Goal: Check status: Check status

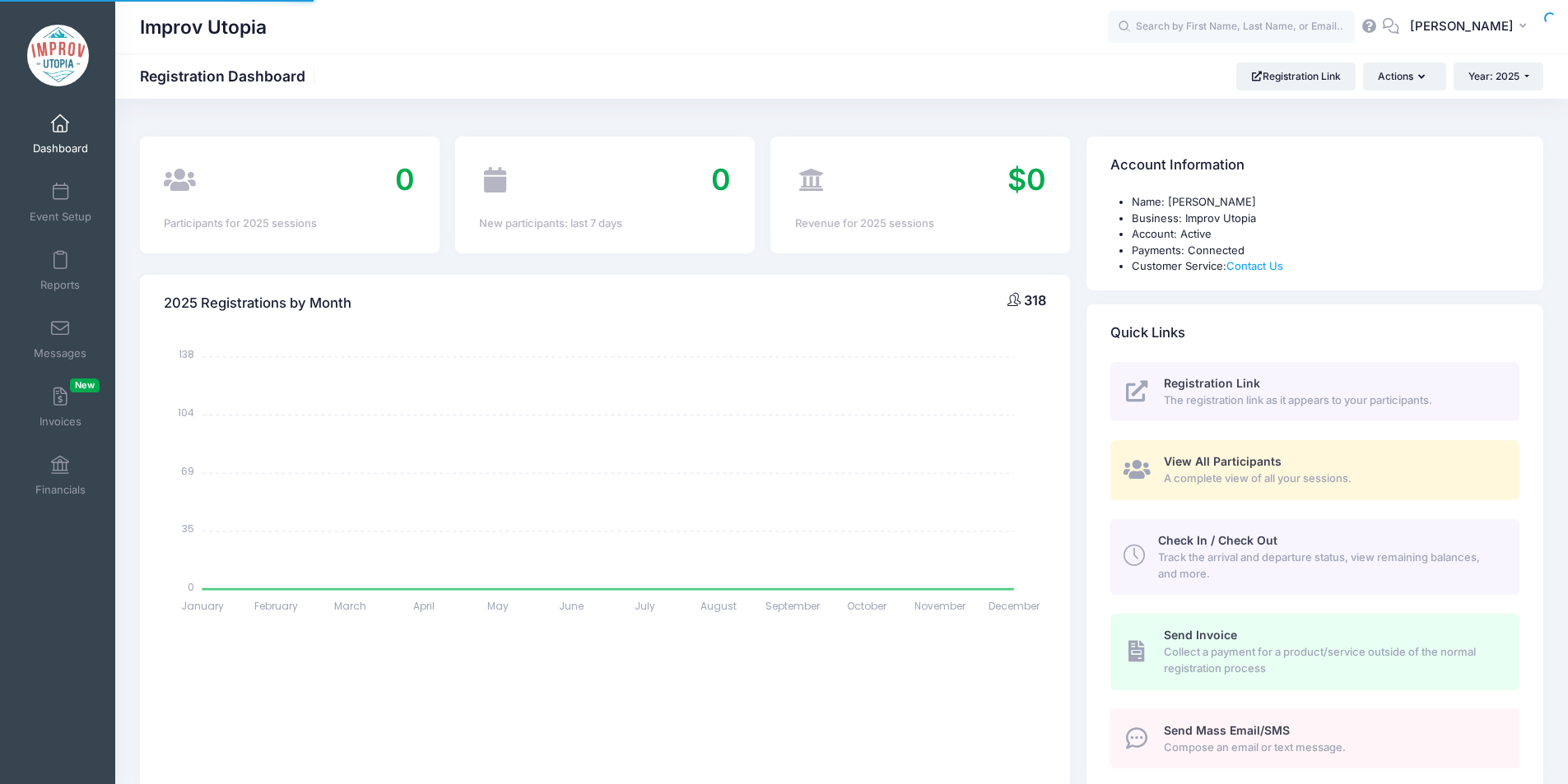
select select
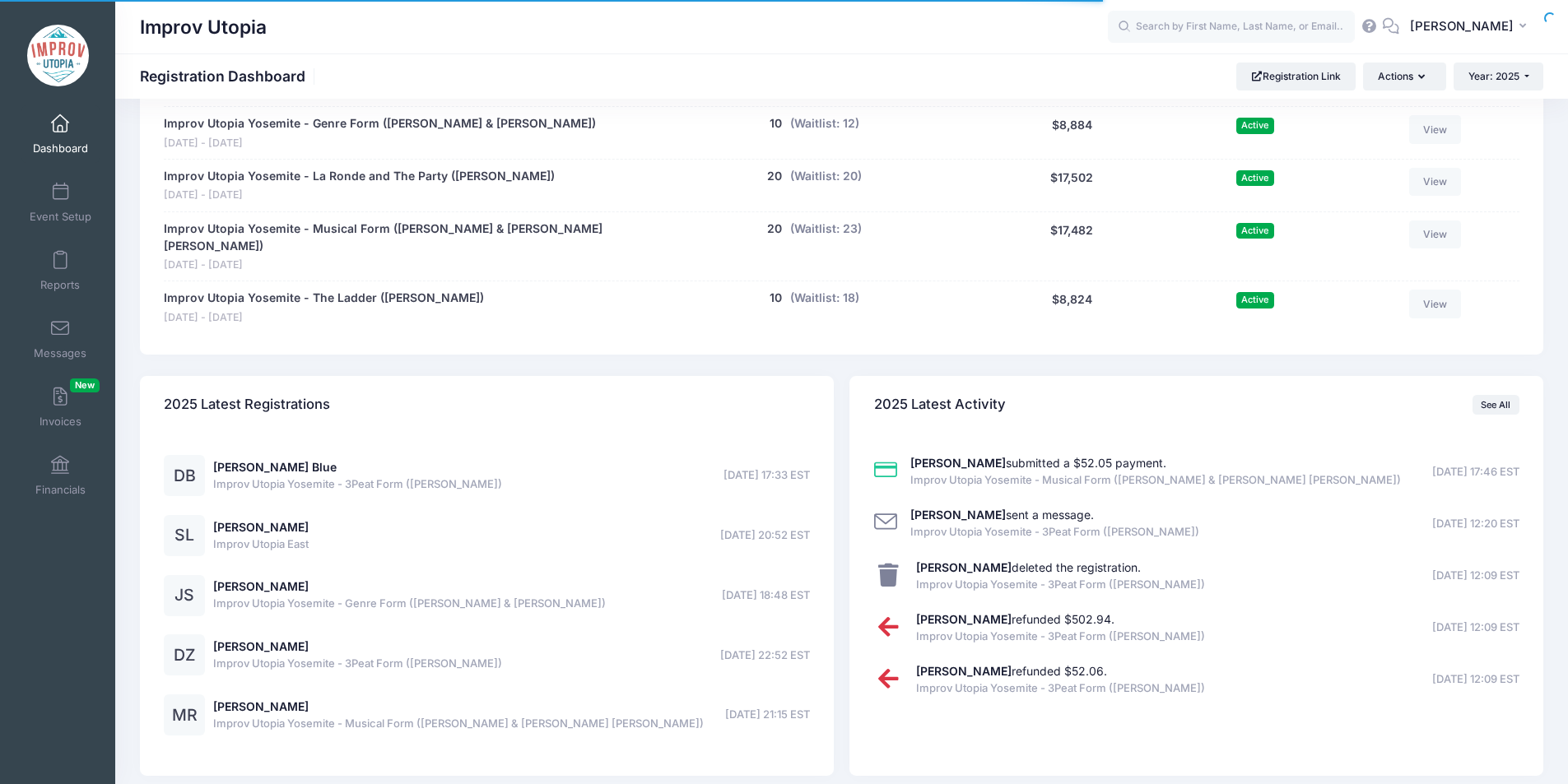
scroll to position [1245, 0]
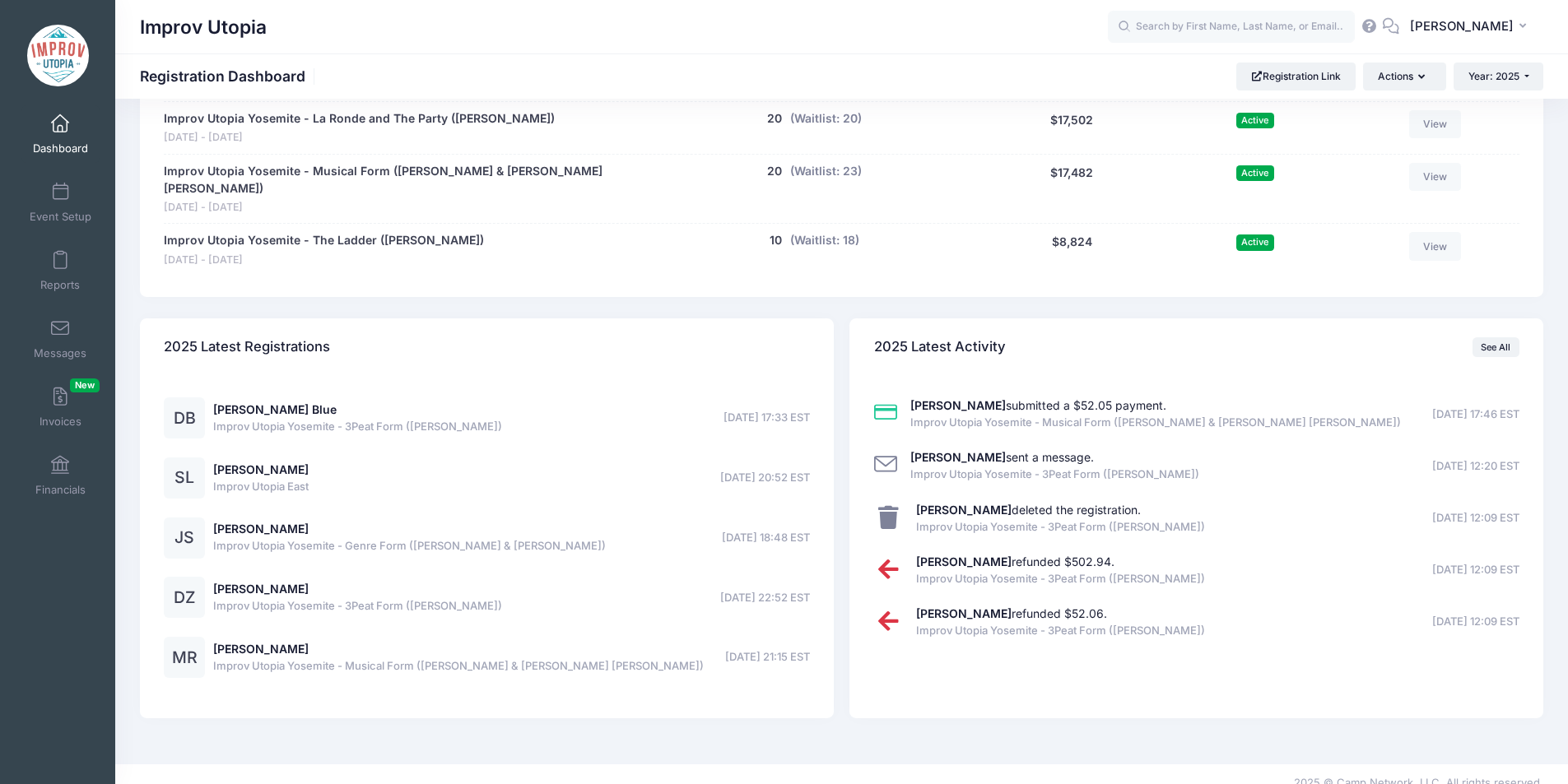
click at [835, 360] on div "2025 Latest Registrations DB Desiree Blue Improv Utopia Yosemite - 3Peat Form (…" at bounding box center [486, 518] width 710 height 400
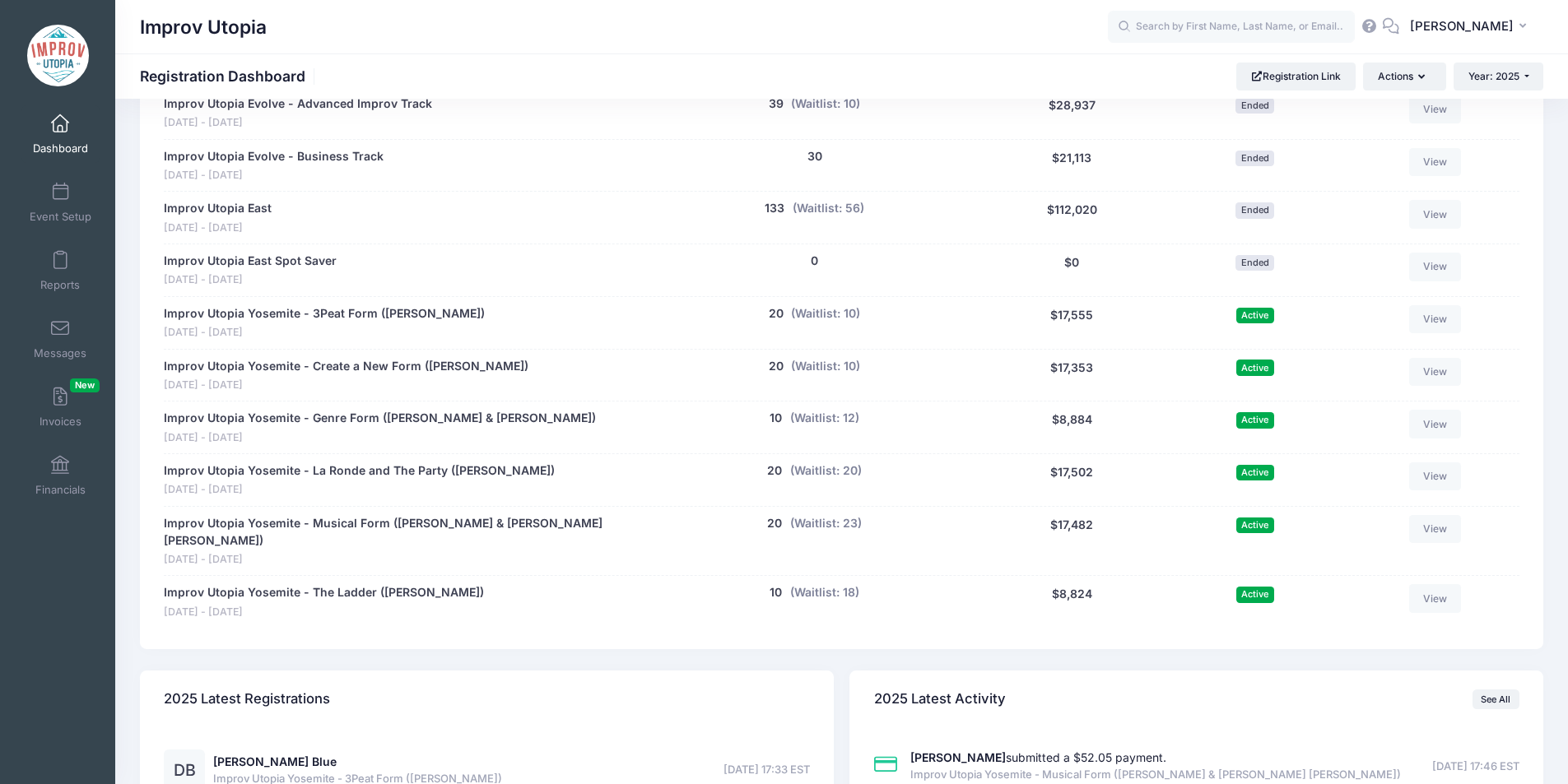
scroll to position [855, 0]
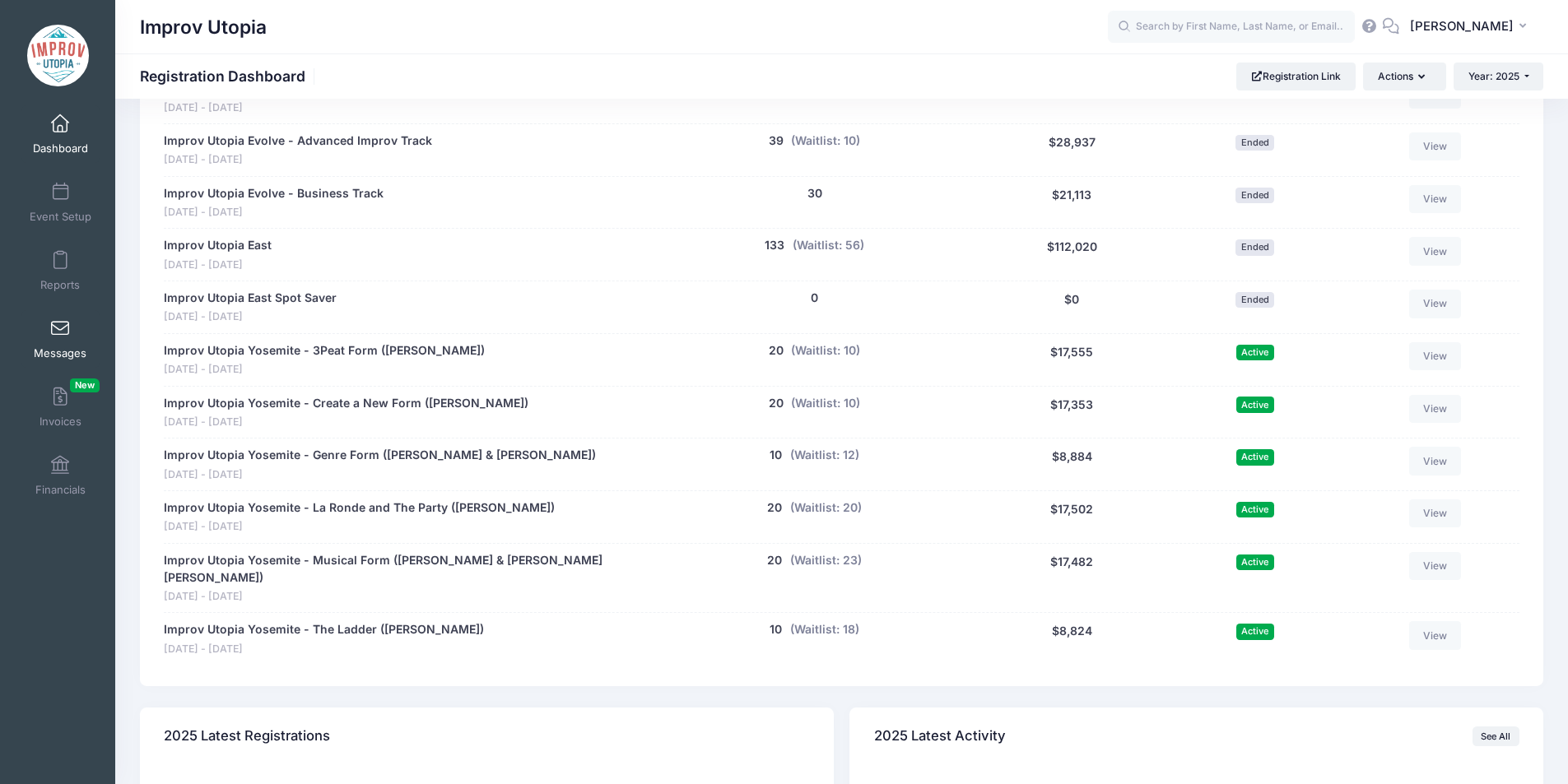
click at [60, 329] on span at bounding box center [60, 329] width 0 height 18
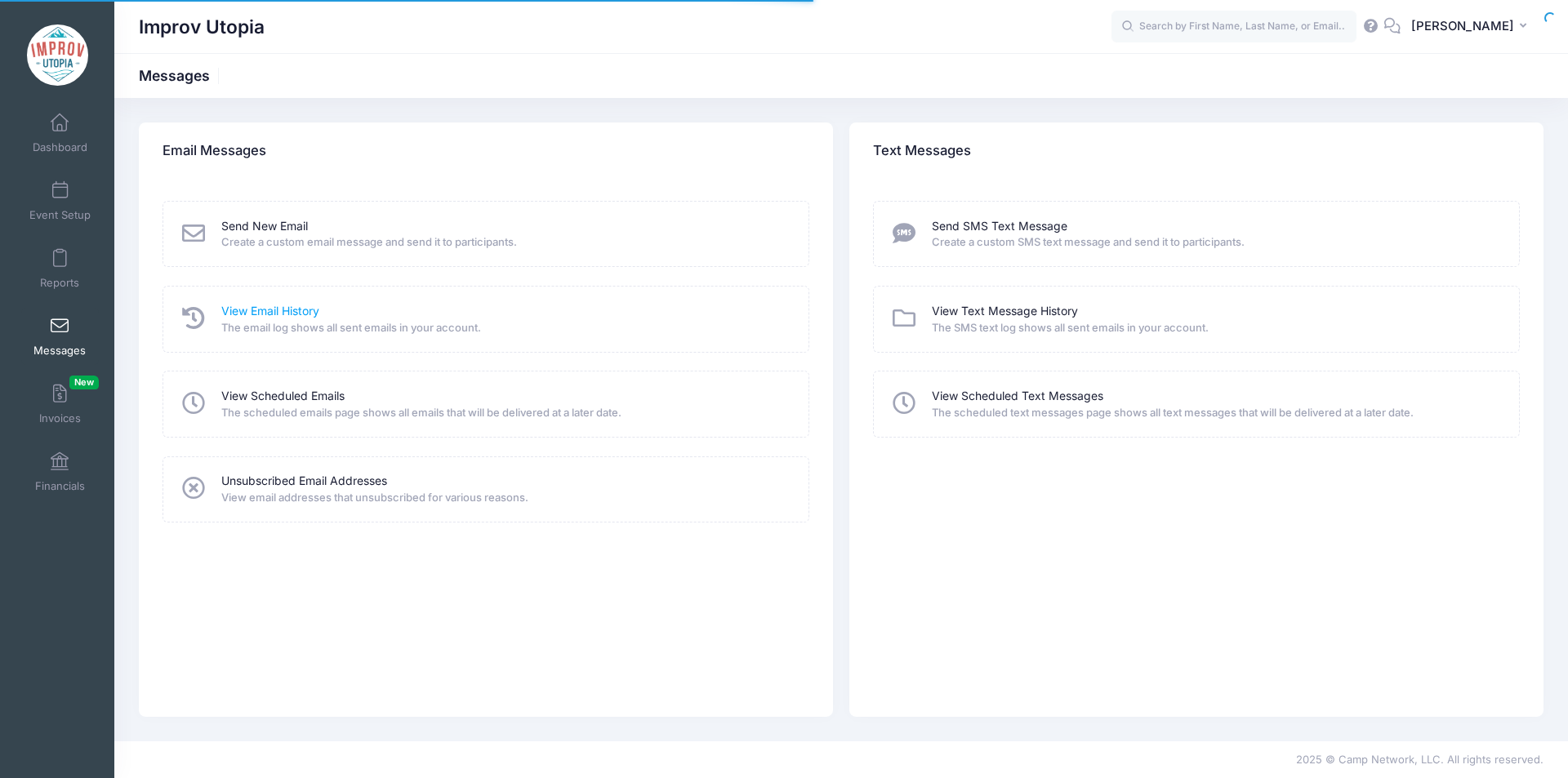
click at [266, 308] on link "View Email History" at bounding box center [271, 311] width 98 height 17
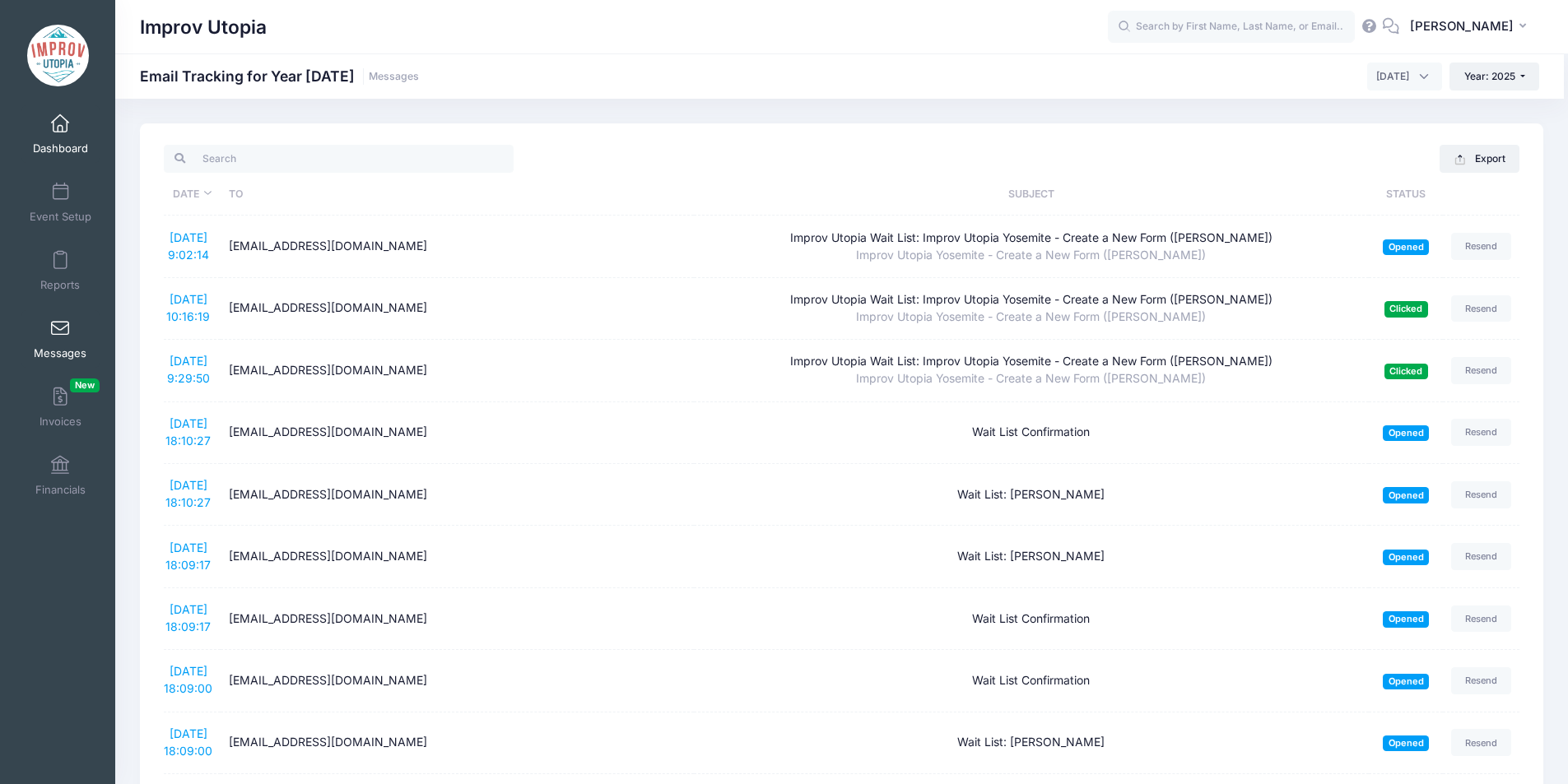
click at [60, 124] on span at bounding box center [60, 125] width 0 height 18
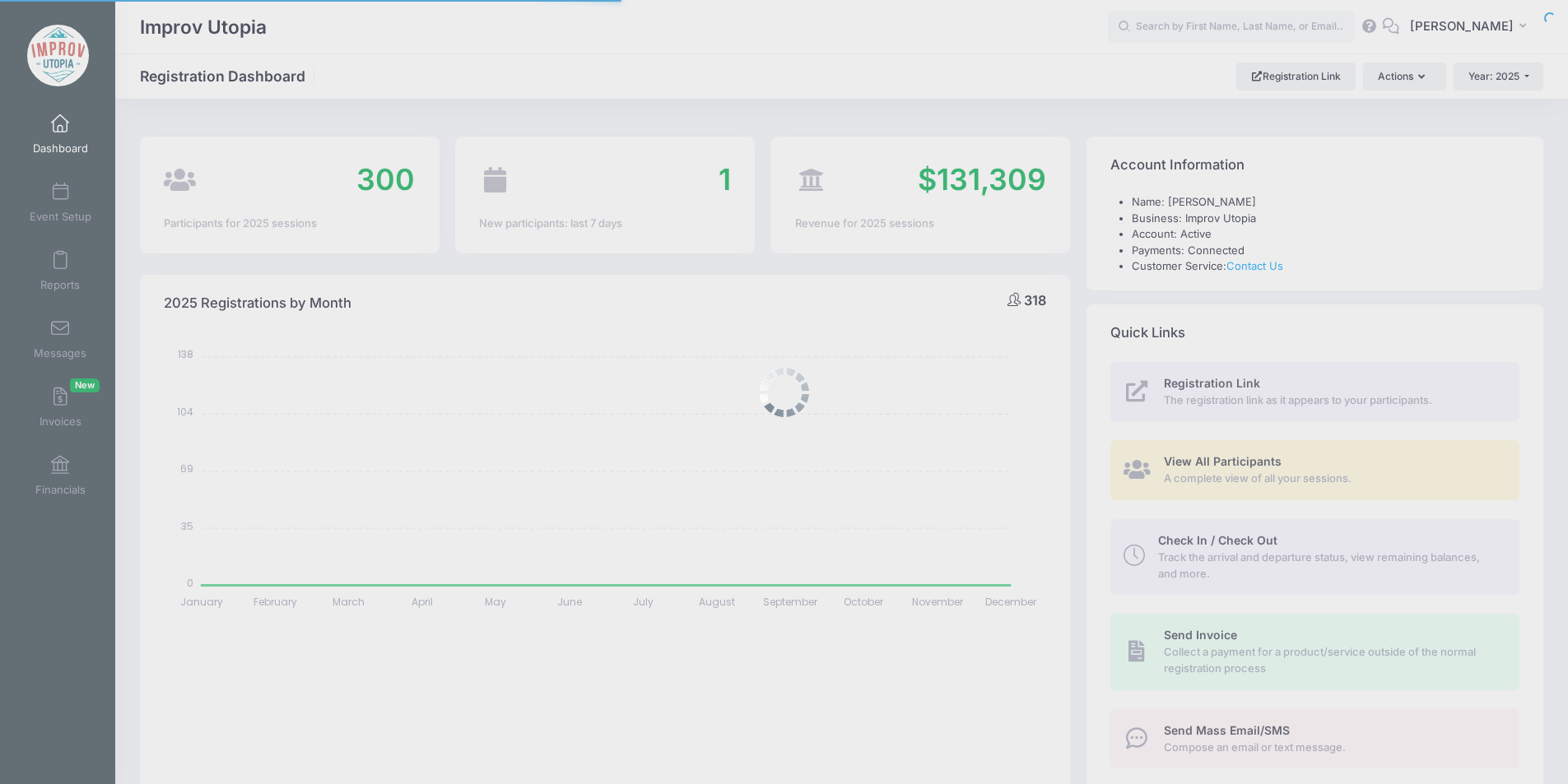
select select
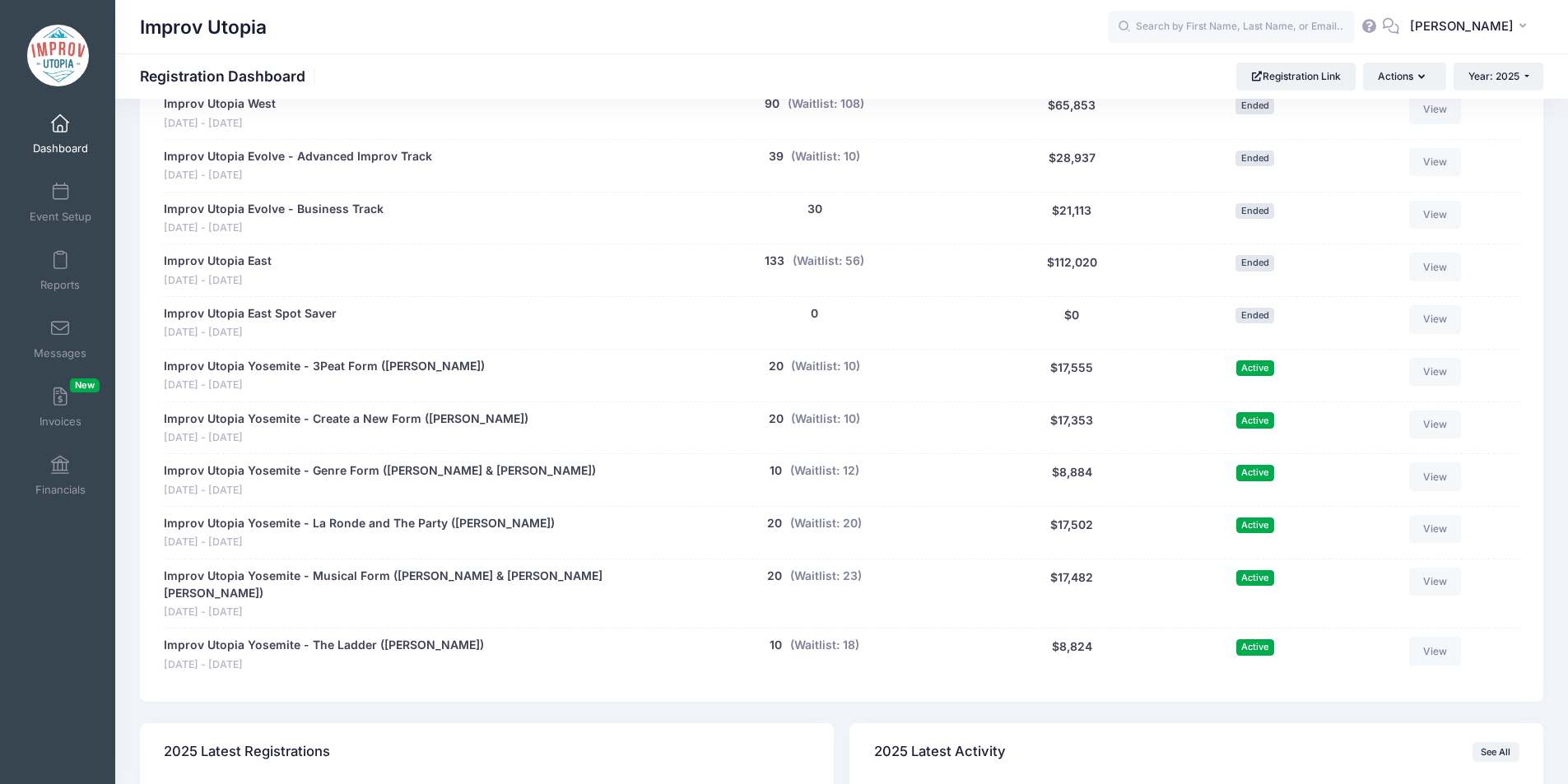
scroll to position [840, 0]
click at [844, 684] on div "2025 Sessions Participant Upcoming Live Completed Session Enrolled Revenue Stat…" at bounding box center [841, 336] width 1403 height 730
click at [1206, 15] on input "text" at bounding box center [1232, 27] width 247 height 33
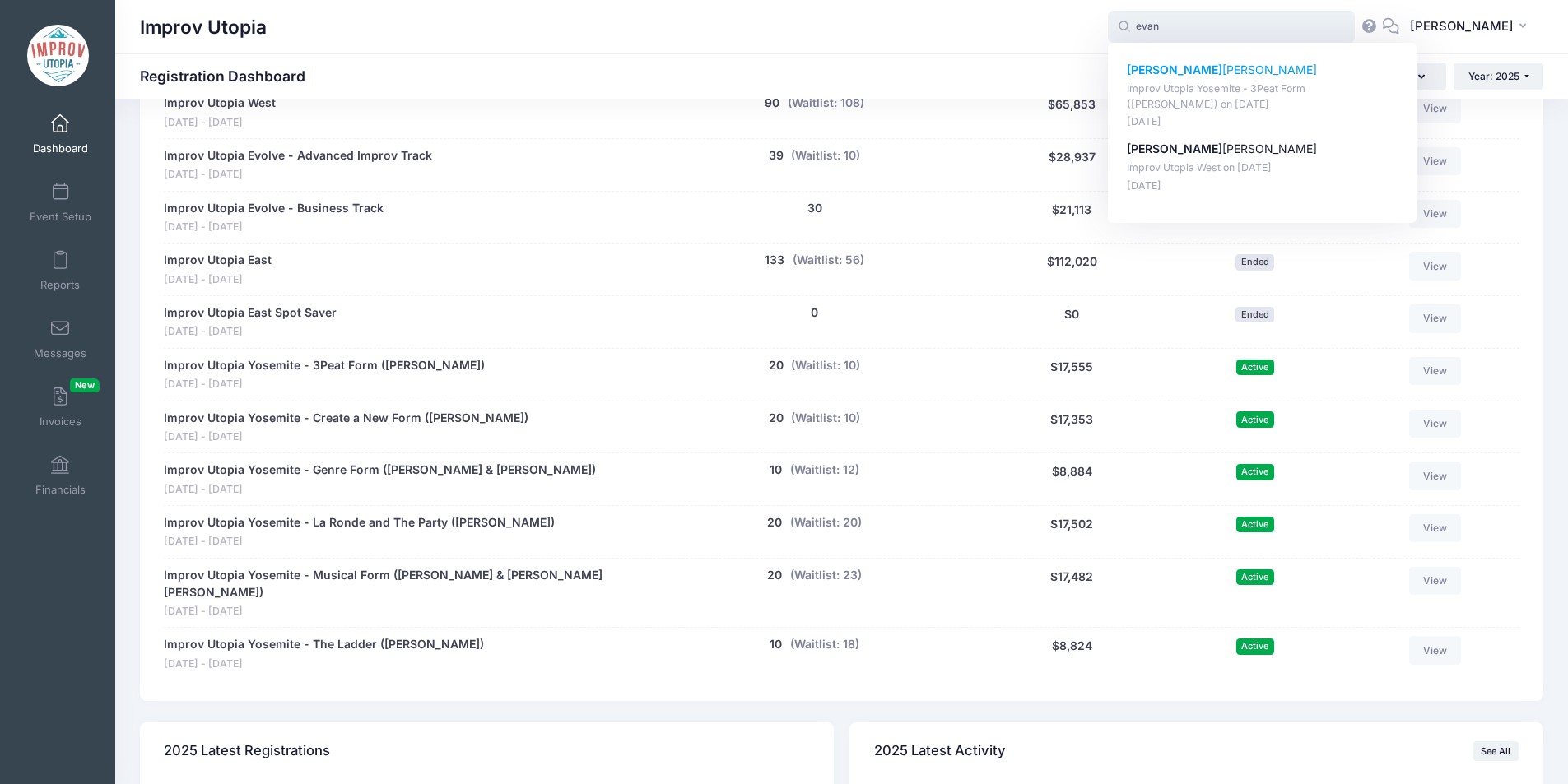
click at [1230, 67] on p "Evan Silverstein" at bounding box center [1263, 69] width 272 height 17
type input "Evan Silverstein (Improv Utopia Yosemite - 3Peat Form (Patrick Roland), Sep-26,…"
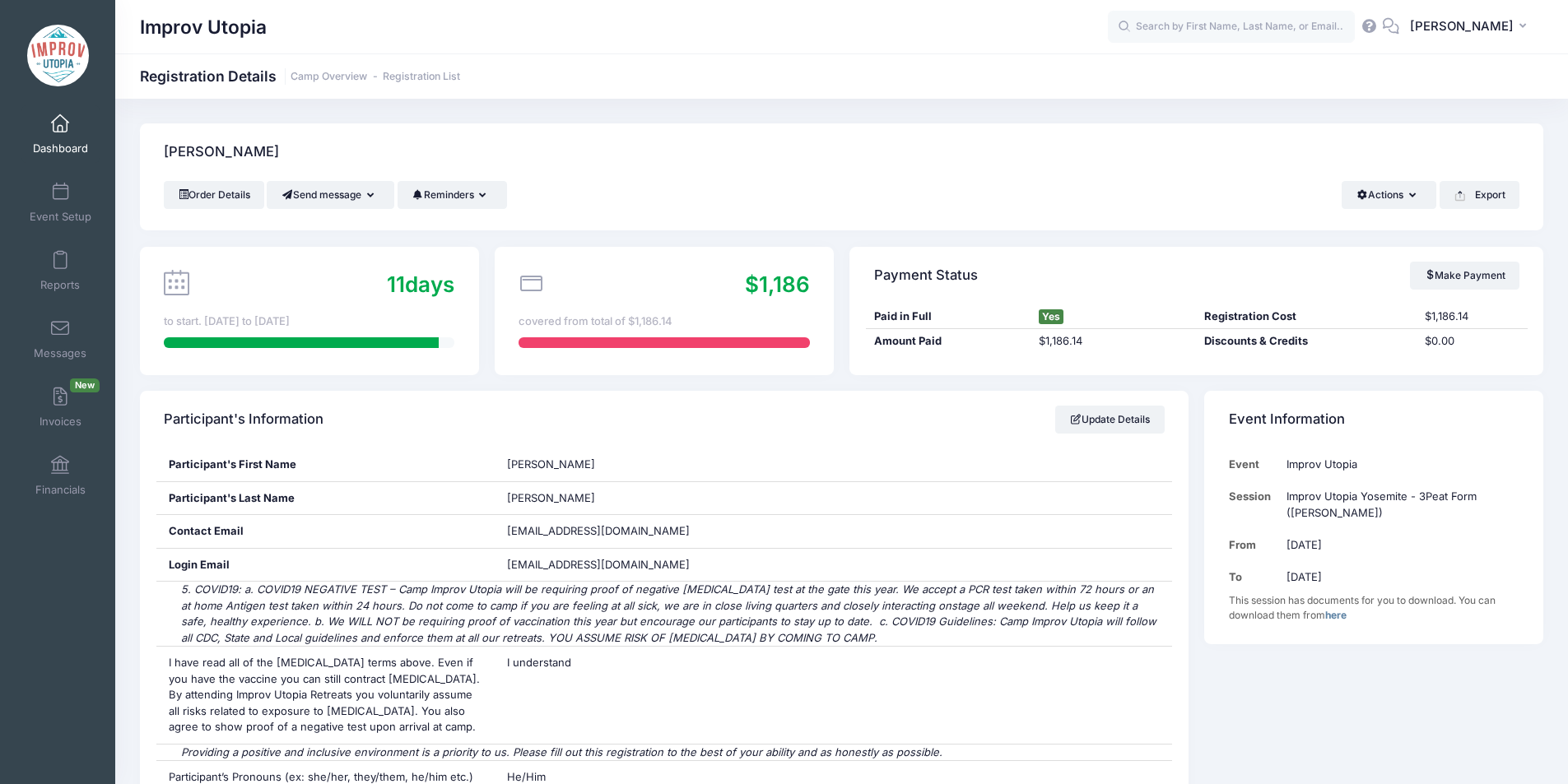
click at [60, 128] on span at bounding box center [60, 125] width 0 height 18
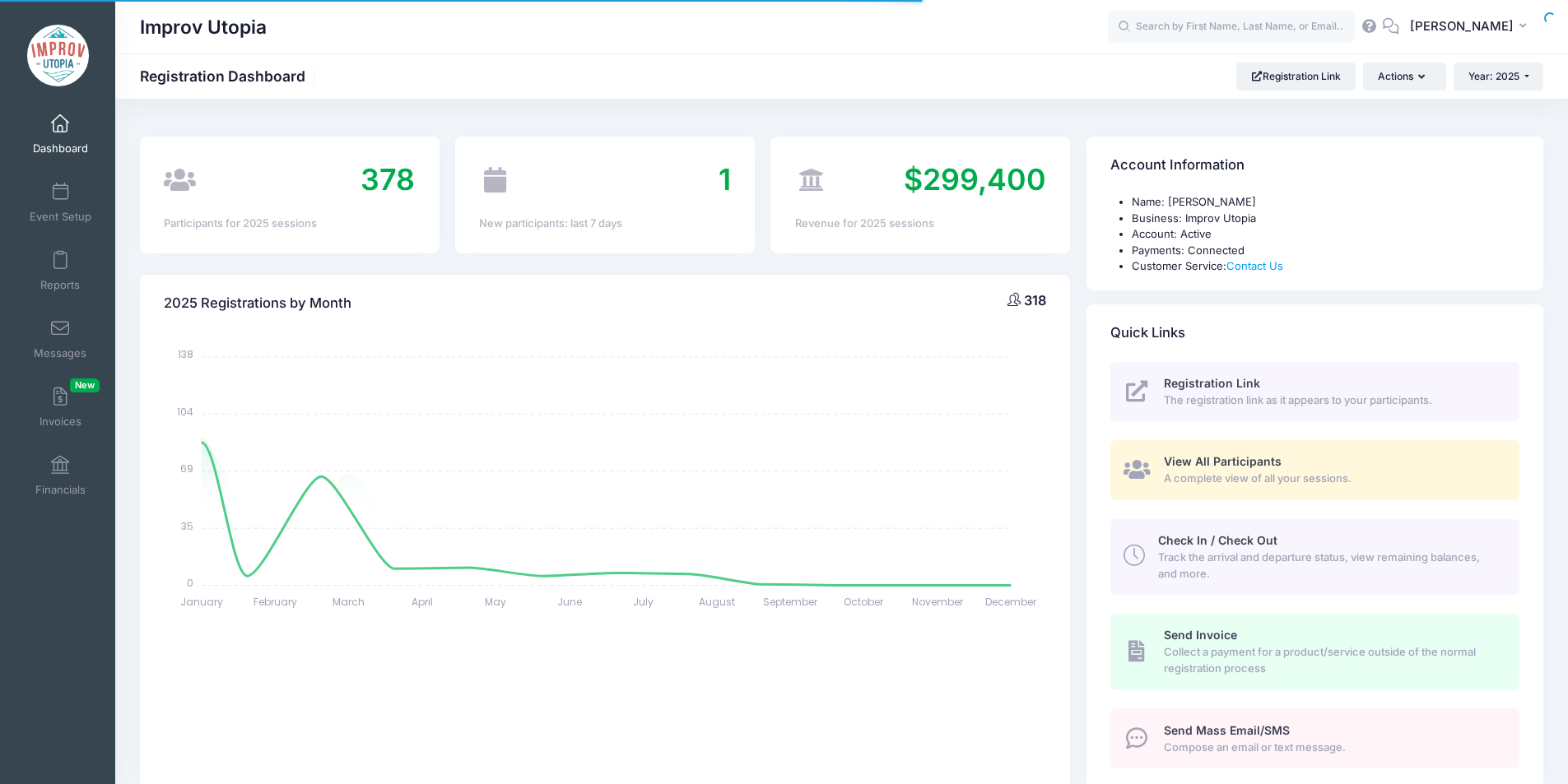
select select
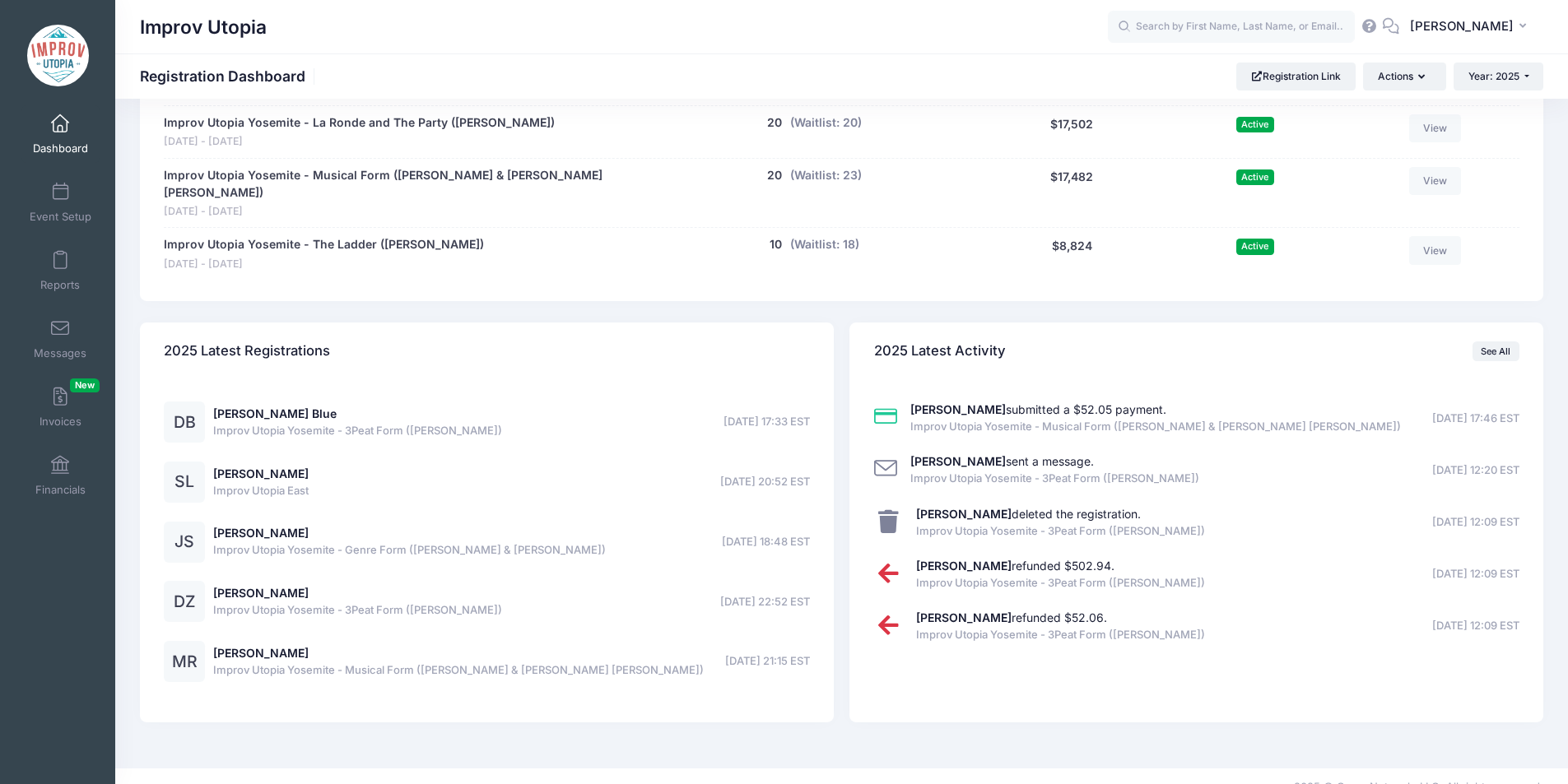
scroll to position [1241, 0]
